Goal: Find specific page/section: Find specific page/section

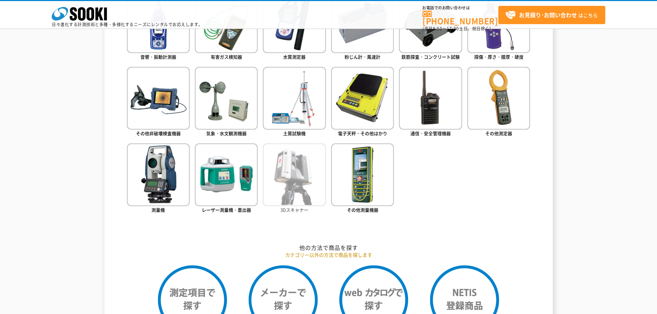
scroll to position [276, 0]
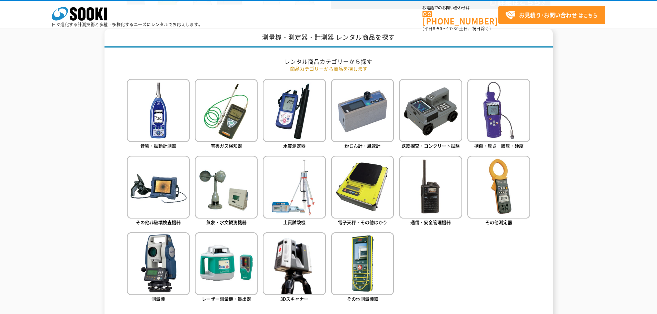
click at [192, 106] on ul "音響・振動計測器 有害ガス検知器 水質測定器 粉じん計・風速計 鉄筋探査・コンクリート試験 探傷・厚さ・膜厚・硬度" at bounding box center [329, 201] width 404 height 244
click at [214, 106] on img at bounding box center [226, 110] width 63 height 63
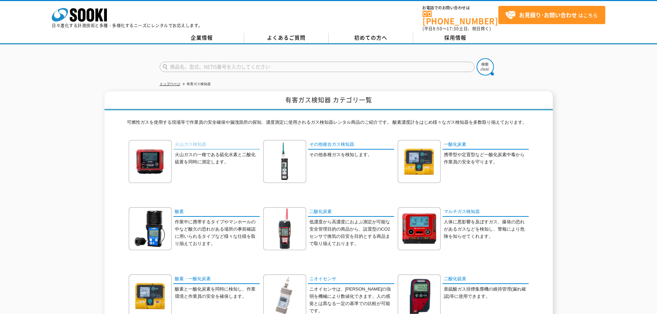
click at [201, 140] on link "火山ガス検知器" at bounding box center [216, 145] width 86 height 10
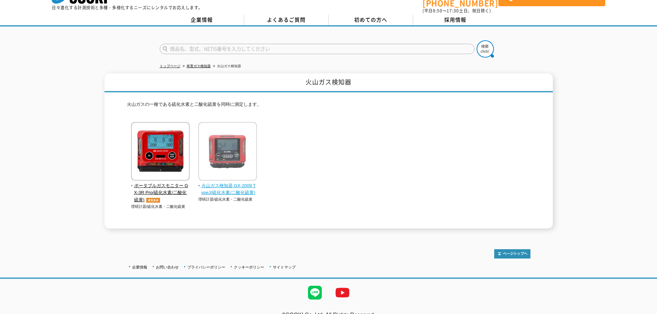
scroll to position [26, 0]
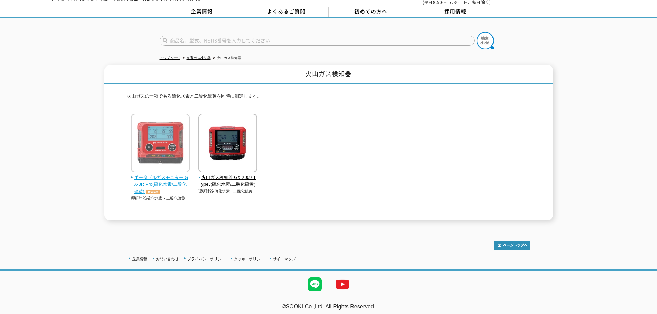
click at [173, 168] on img at bounding box center [160, 144] width 59 height 60
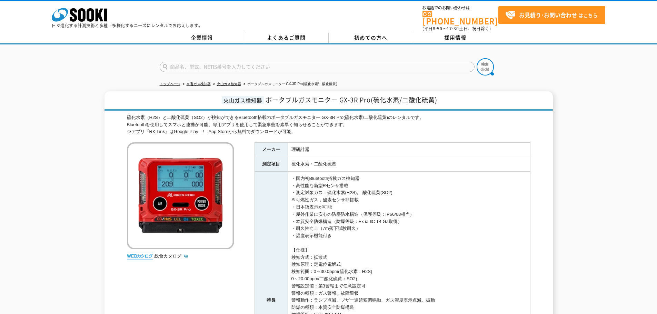
click at [107, 19] on div "株式会社 ソーキ spMenu 日々進化する計測技術と多種・多様化するニーズにレンタルでお応えします。" at bounding box center [127, 15] width 151 height 23
click at [93, 12] on icon at bounding box center [91, 14] width 8 height 13
